Goal: Navigation & Orientation: Find specific page/section

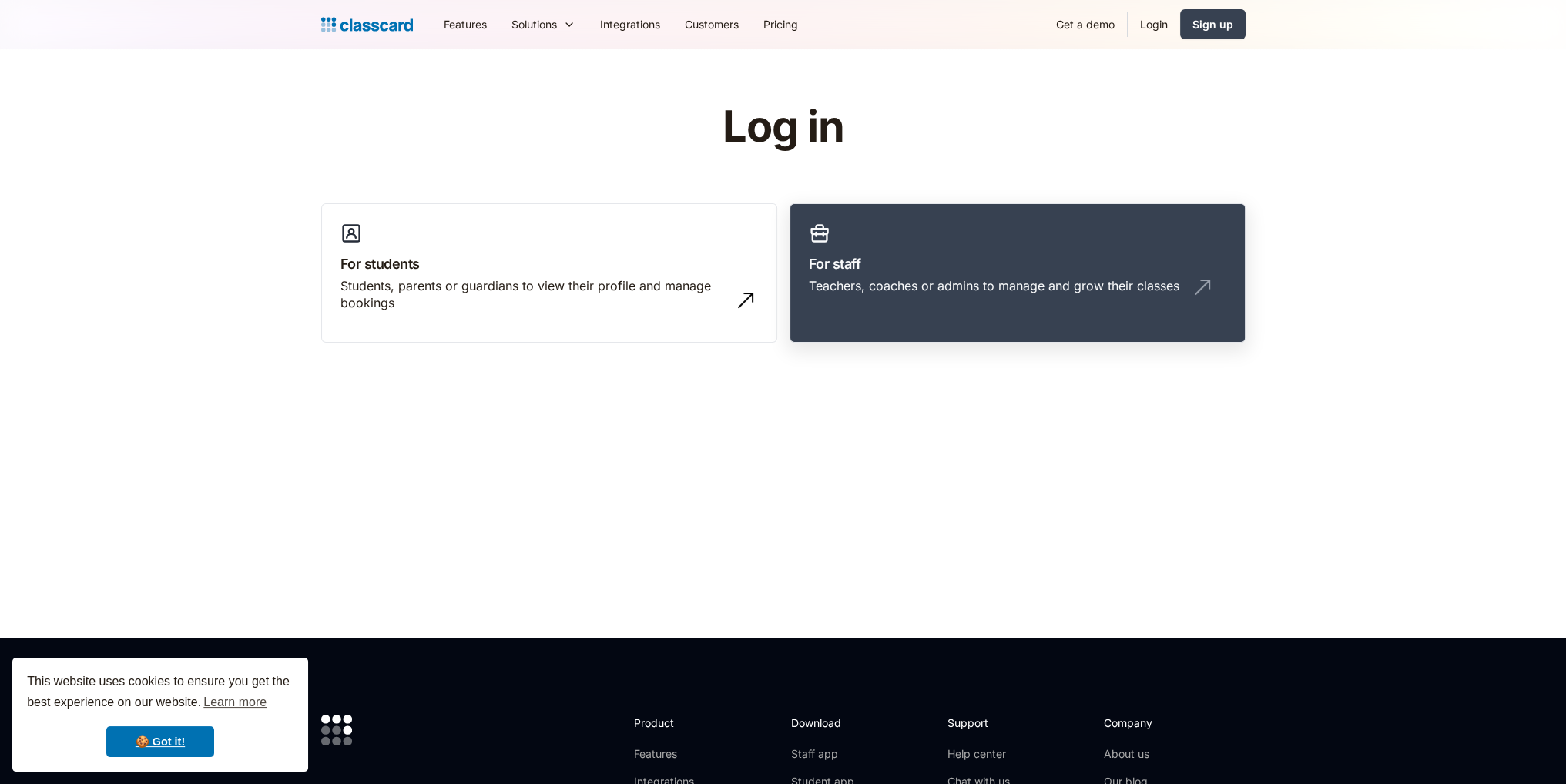
click at [1072, 308] on link "For staff Teachers, coaches or admins to manage and grow their classes" at bounding box center [1018, 273] width 456 height 140
click at [992, 278] on div "Teachers, coaches or admins to manage and grow their classes" at bounding box center [994, 285] width 371 height 17
click at [933, 267] on h3 "For staff" at bounding box center [1018, 264] width 418 height 21
